Goal: Transaction & Acquisition: Book appointment/travel/reservation

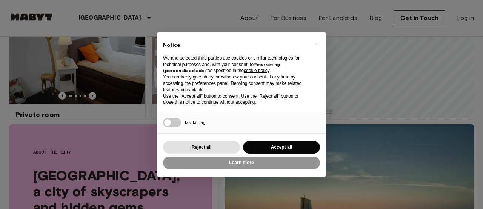
scroll to position [91, 0]
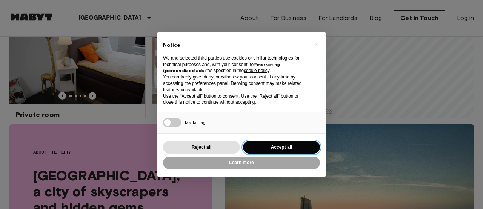
click at [257, 150] on button "Accept all" at bounding box center [281, 147] width 77 height 12
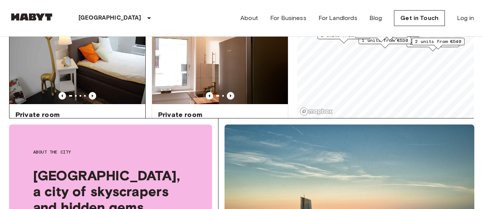
click at [101, 92] on div at bounding box center [77, 96] width 136 height 8
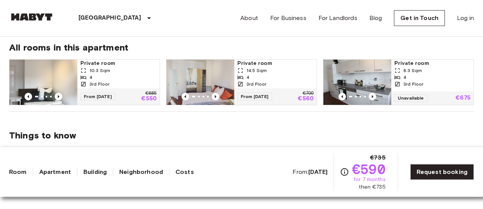
scroll to position [366, 0]
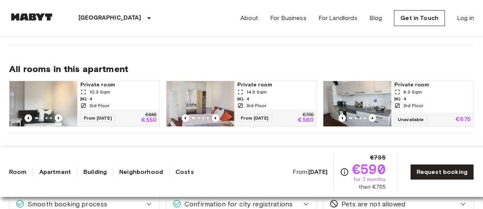
click at [54, 119] on div at bounding box center [43, 118] width 68 height 8
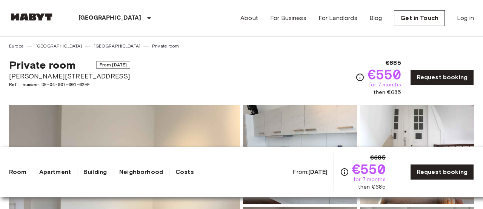
scroll to position [91, 0]
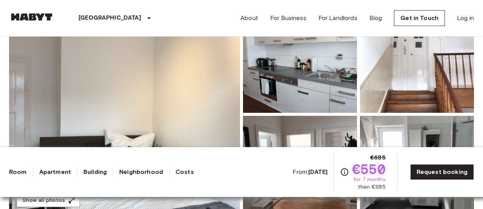
click at [139, 94] on img at bounding box center [124, 114] width 231 height 201
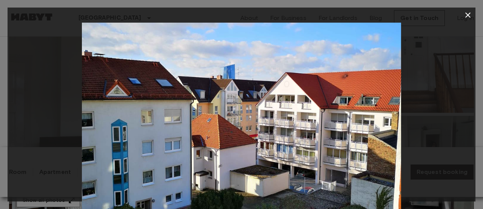
click at [465, 18] on icon "button" at bounding box center [467, 15] width 9 height 9
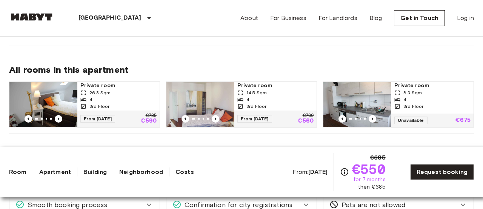
scroll to position [366, 0]
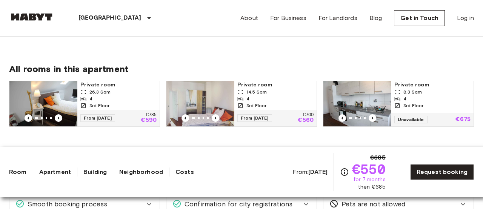
click at [197, 102] on img at bounding box center [200, 103] width 68 height 45
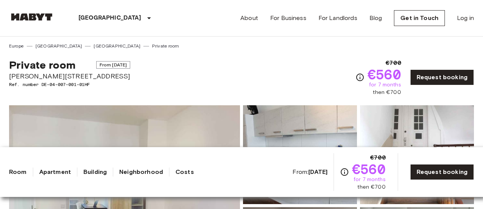
scroll to position [183, 0]
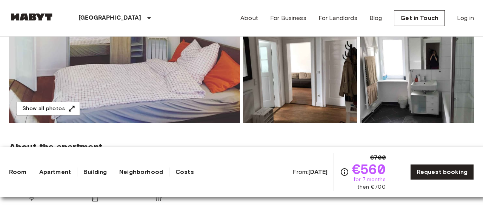
click at [130, 85] on img at bounding box center [124, 22] width 231 height 201
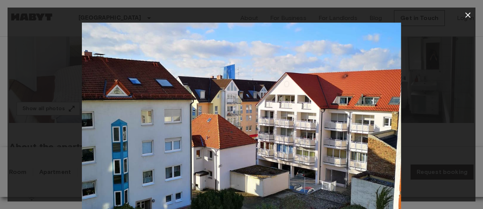
click at [465, 17] on icon "button" at bounding box center [467, 15] width 9 height 9
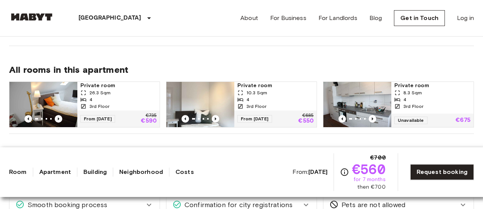
scroll to position [366, 0]
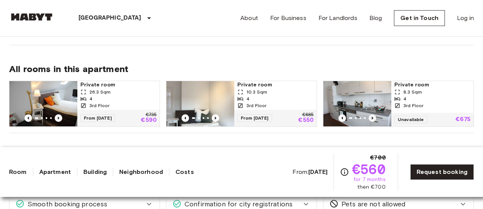
click at [374, 117] on icon "Previous image" at bounding box center [373, 118] width 8 height 8
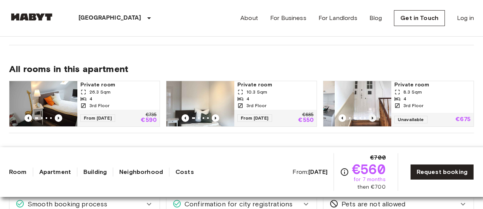
click at [374, 117] on icon "Previous image" at bounding box center [373, 118] width 8 height 8
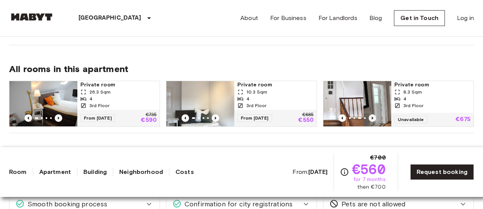
click at [374, 117] on icon "Previous image" at bounding box center [373, 118] width 8 height 8
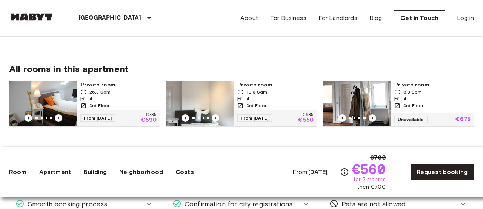
click at [374, 117] on icon "Previous image" at bounding box center [373, 118] width 8 height 8
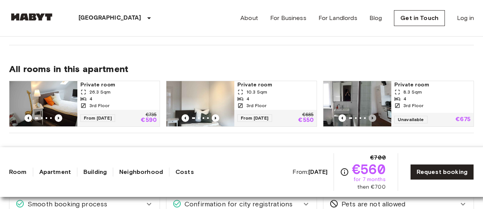
click at [374, 117] on icon "Previous image" at bounding box center [373, 118] width 8 height 8
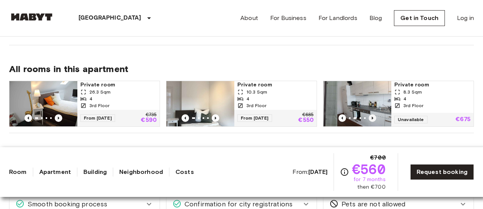
click at [374, 117] on icon "Previous image" at bounding box center [373, 118] width 8 height 8
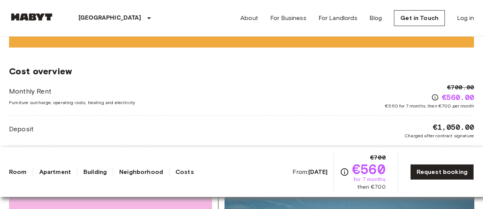
scroll to position [641, 0]
